Goal: Information Seeking & Learning: Learn about a topic

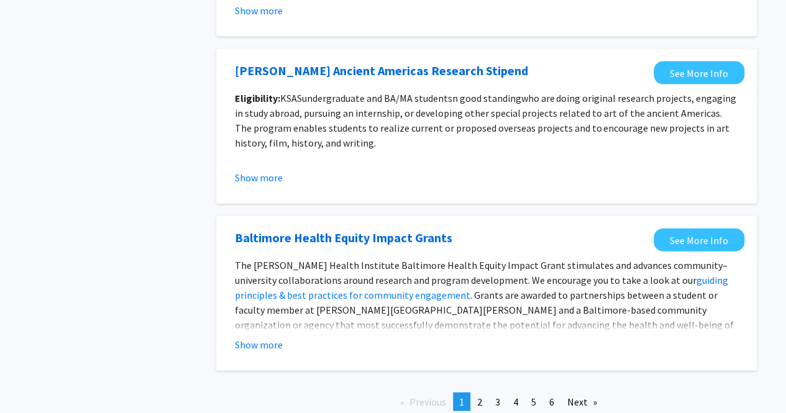
scroll to position [1451, 0]
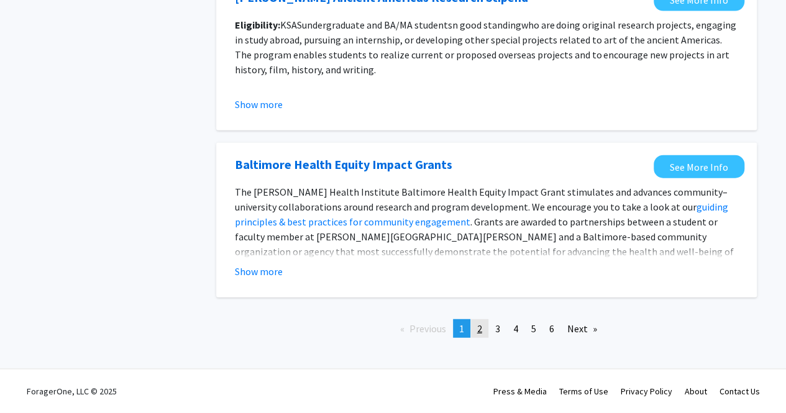
click at [481, 327] on span "2" at bounding box center [479, 328] width 5 height 12
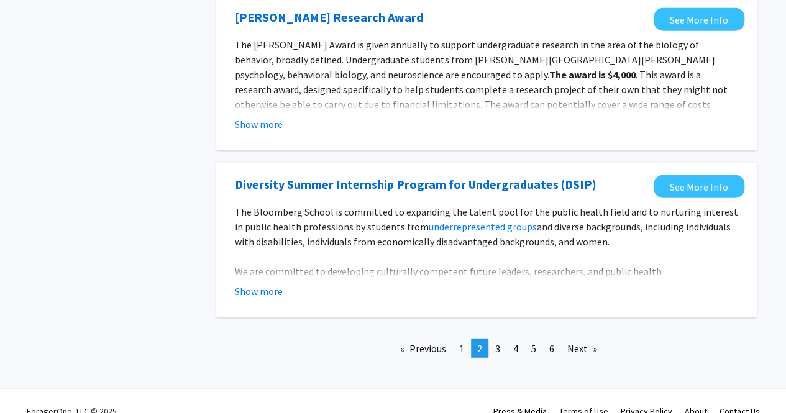
scroll to position [1501, 0]
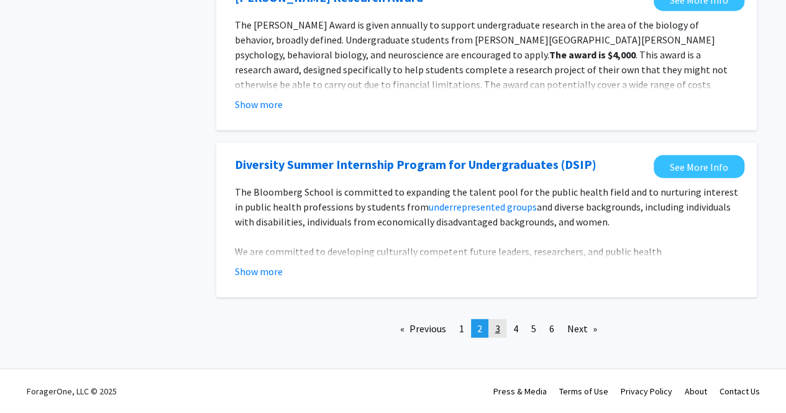
click at [502, 327] on link "page 3" at bounding box center [497, 328] width 17 height 19
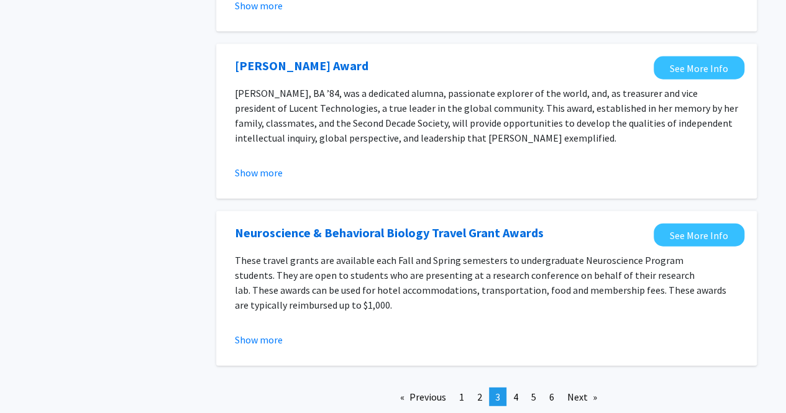
scroll to position [1466, 0]
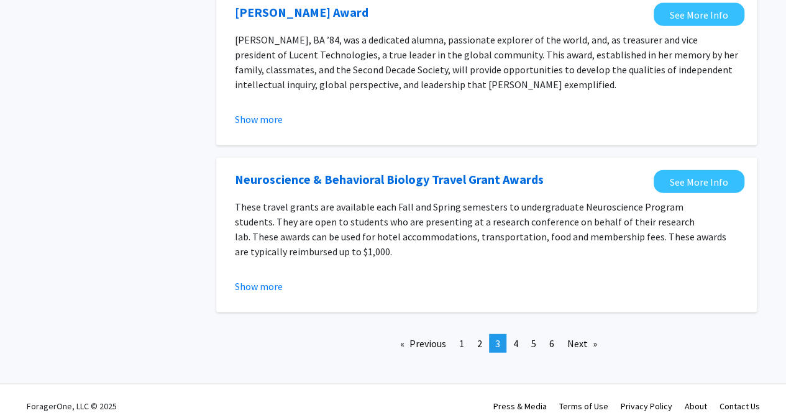
click at [514, 339] on div "Previous page 3 / 6 page 1 page 2 You're on page 3 page 4 page 5 page 6 Next pa…" at bounding box center [486, 348] width 559 height 29
click at [514, 337] on span "4" at bounding box center [515, 343] width 5 height 12
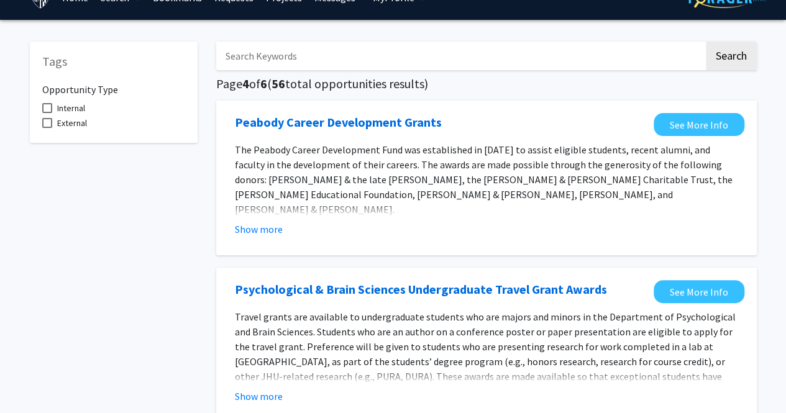
scroll to position [50, 0]
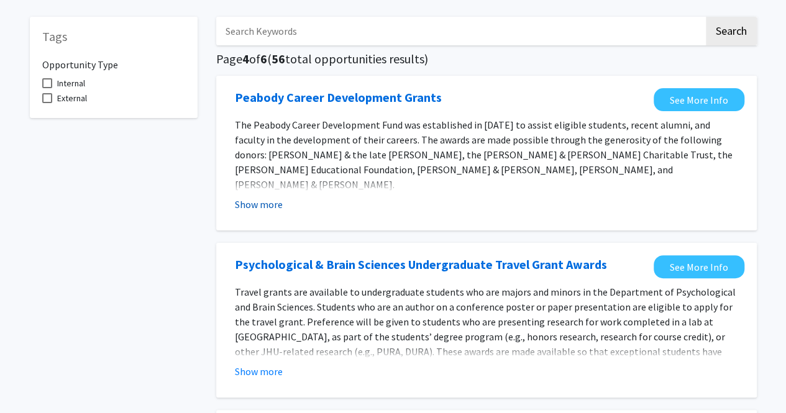
click at [254, 204] on button "Show more" at bounding box center [259, 204] width 48 height 15
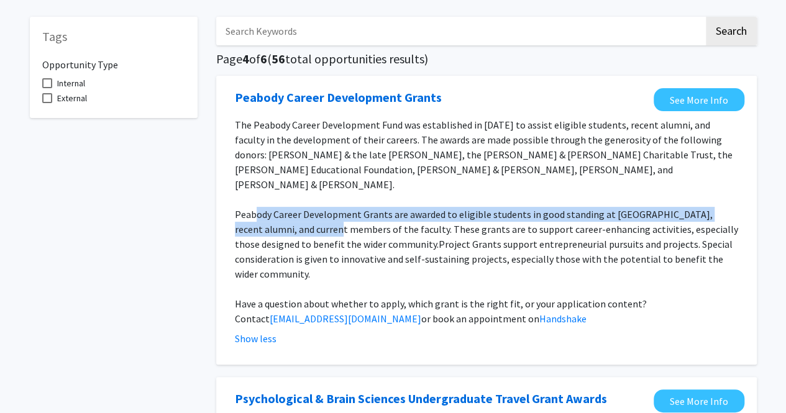
drag, startPoint x: 254, startPoint y: 204, endPoint x: 315, endPoint y: 213, distance: 61.5
click at [315, 213] on p "Peabody Career Development Grants are awarded to eligible students in good stan…" at bounding box center [486, 244] width 503 height 75
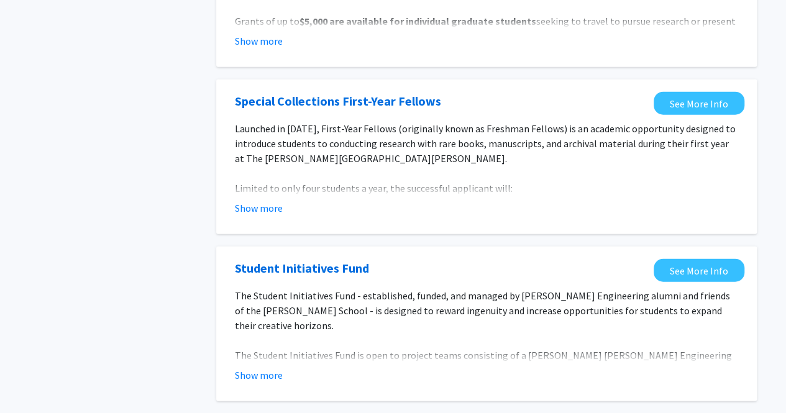
scroll to position [1570, 0]
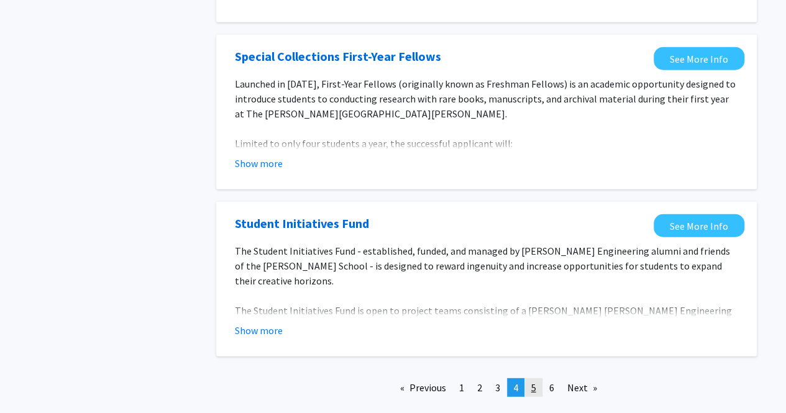
click at [531, 381] on span "5" at bounding box center [533, 387] width 5 height 12
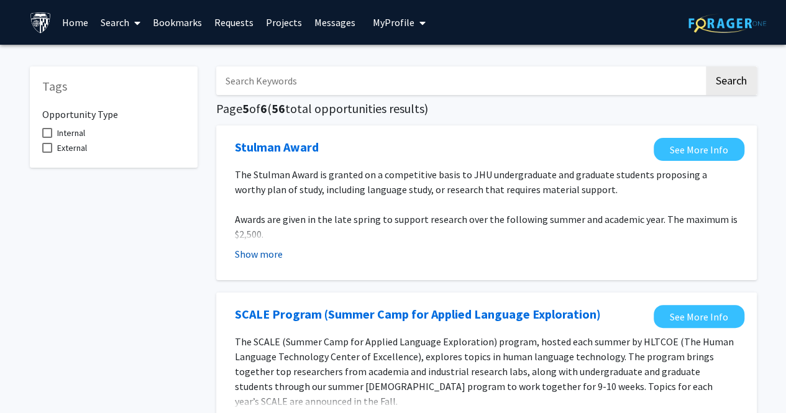
click at [266, 253] on button "Show more" at bounding box center [259, 254] width 48 height 15
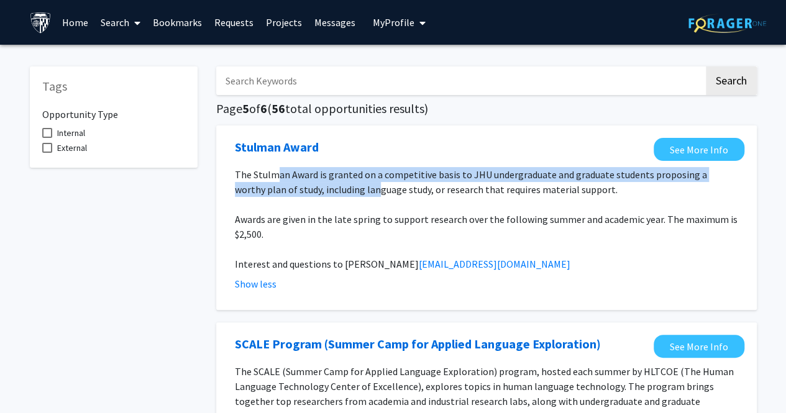
drag, startPoint x: 278, startPoint y: 176, endPoint x: 347, endPoint y: 194, distance: 71.4
click at [347, 194] on span "The Stulman Award is granted on a competitive basis to JHU undergraduate and gr…" at bounding box center [471, 181] width 472 height 27
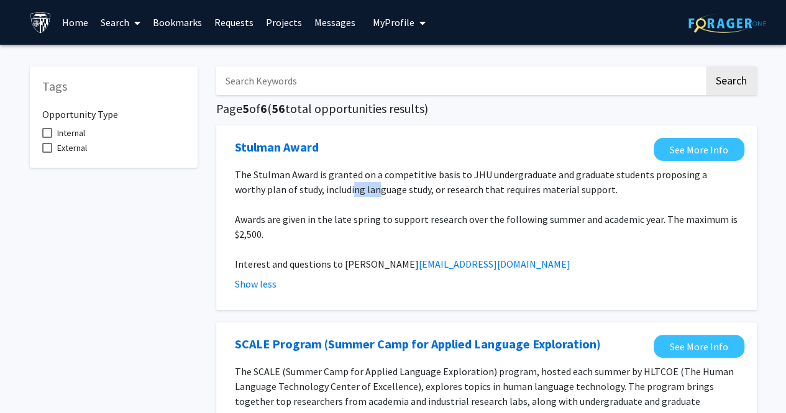
drag, startPoint x: 346, startPoint y: 194, endPoint x: 317, endPoint y: 180, distance: 32.2
click at [317, 180] on span "The Stulman Award is granted on a competitive basis to JHU undergraduate and gr…" at bounding box center [471, 181] width 472 height 27
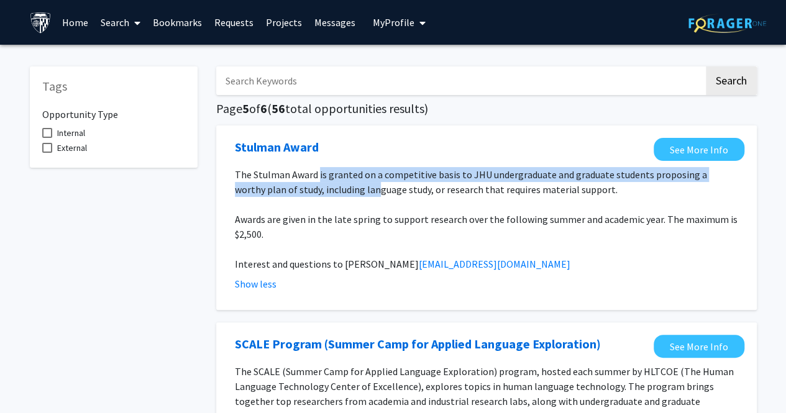
click at [317, 180] on span "The Stulman Award is granted on a competitive basis to JHU undergraduate and gr…" at bounding box center [471, 181] width 472 height 27
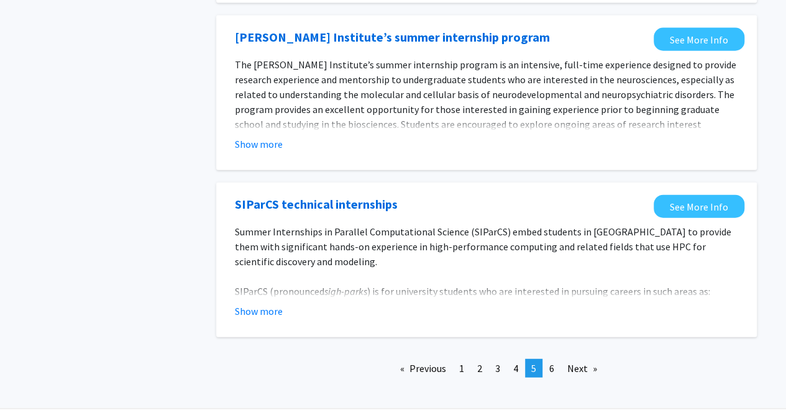
scroll to position [1466, 0]
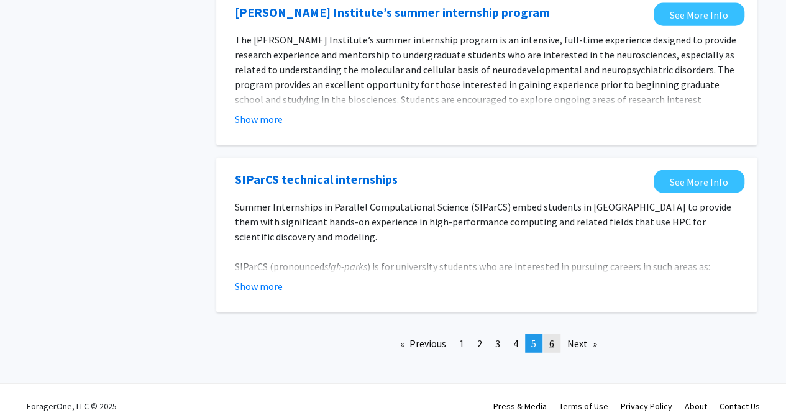
click at [548, 345] on link "page 6" at bounding box center [551, 343] width 17 height 19
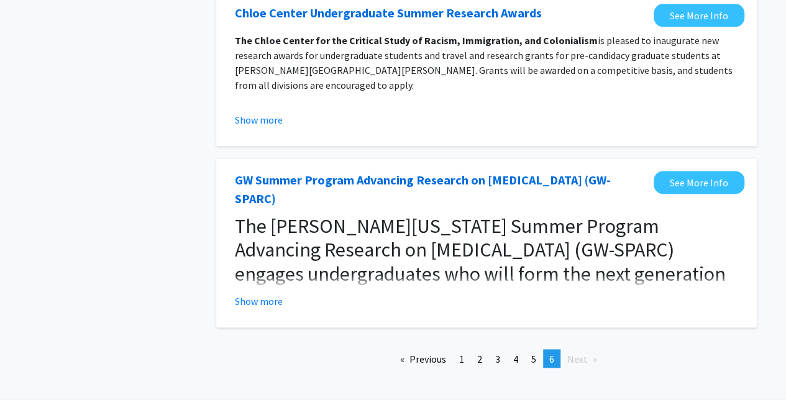
scroll to position [817, 0]
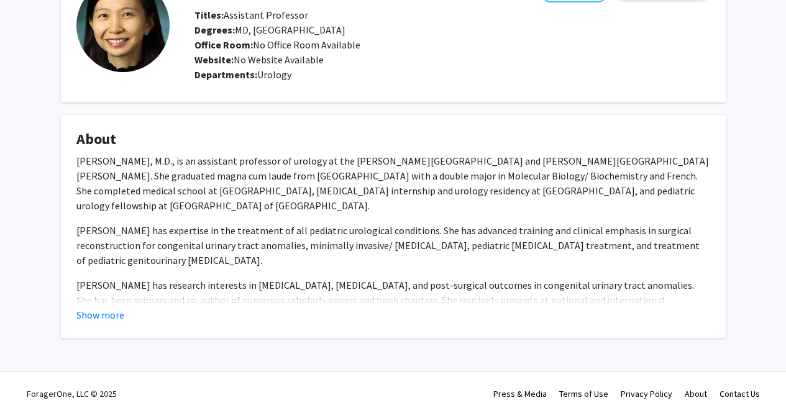
scroll to position [93, 0]
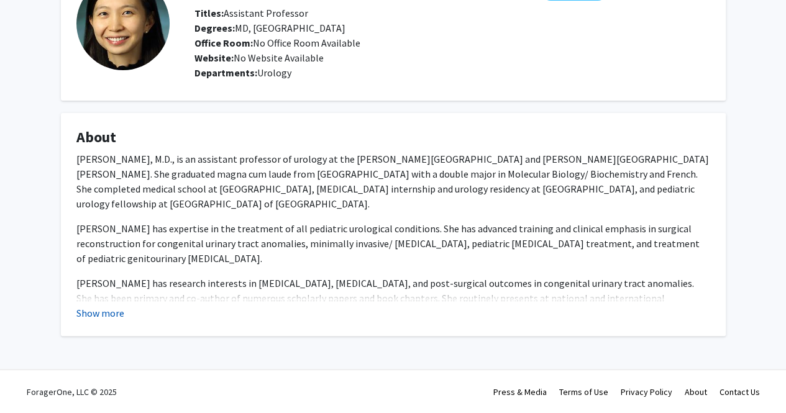
click at [116, 312] on button "Show more" at bounding box center [100, 313] width 48 height 15
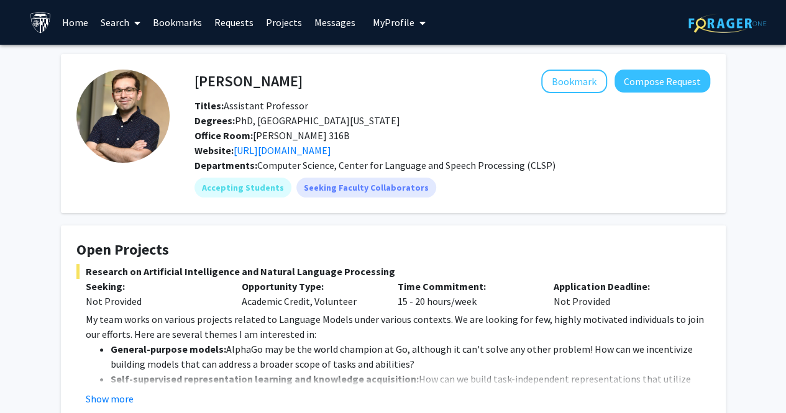
click at [246, 322] on p "My team works on various projects related to Language Models under various cont…" at bounding box center [398, 327] width 624 height 30
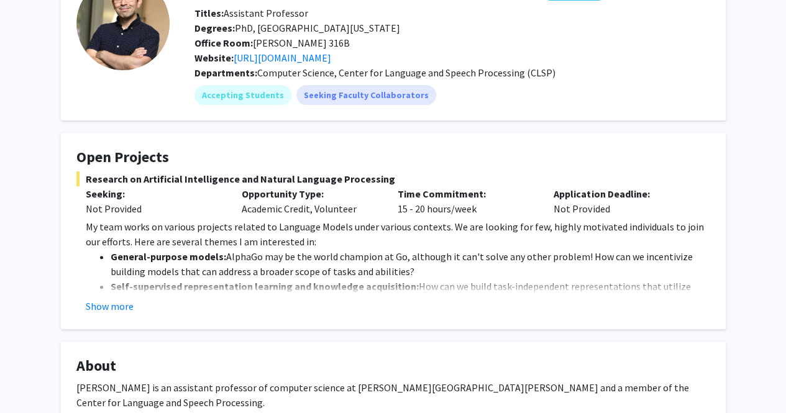
scroll to position [124, 0]
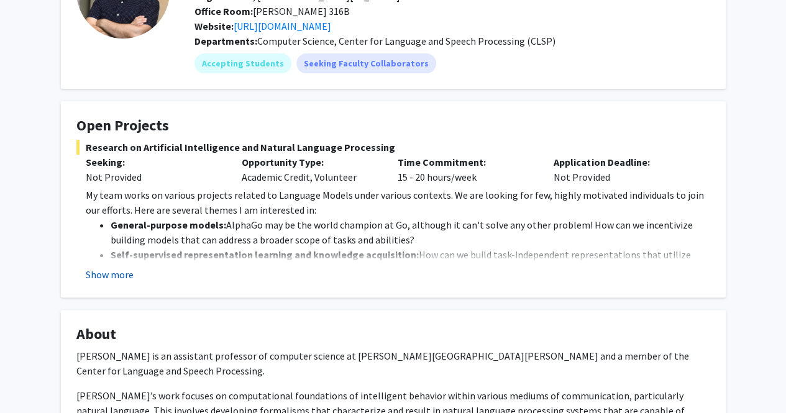
click at [129, 277] on button "Show more" at bounding box center [110, 274] width 48 height 15
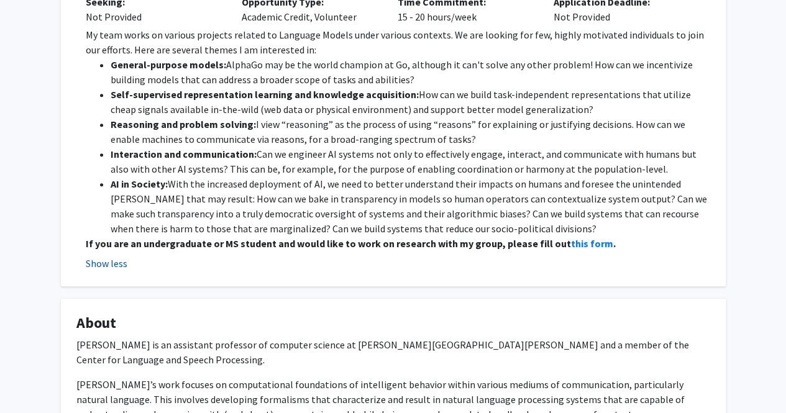
scroll to position [0, 0]
